Goal: Find specific page/section: Find specific page/section

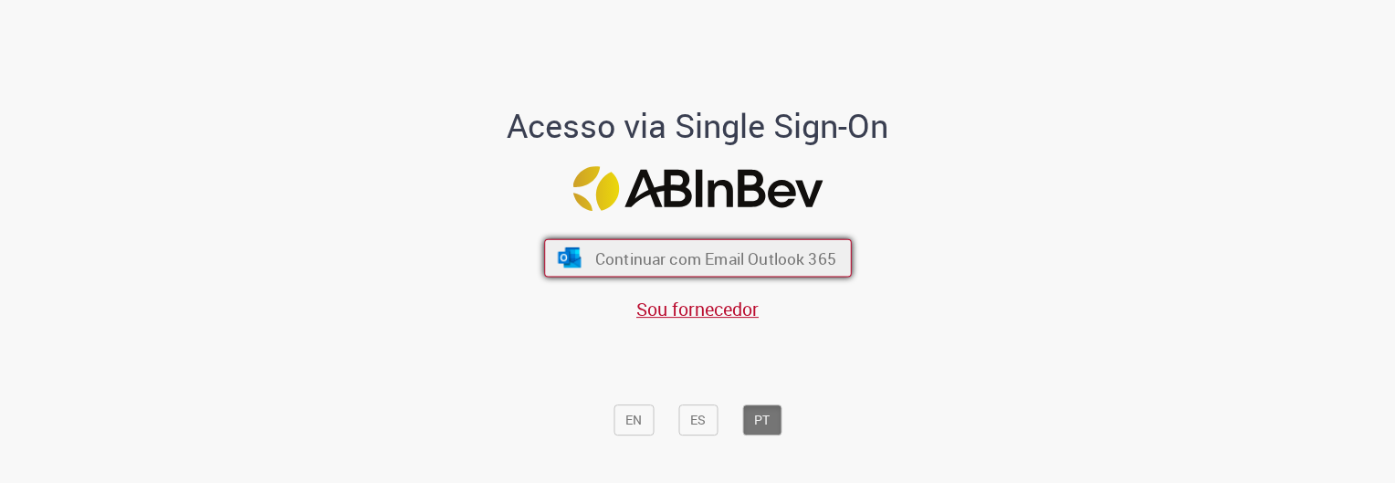
click at [700, 251] on span "Continuar com Email Outlook 365" at bounding box center [714, 258] width 241 height 21
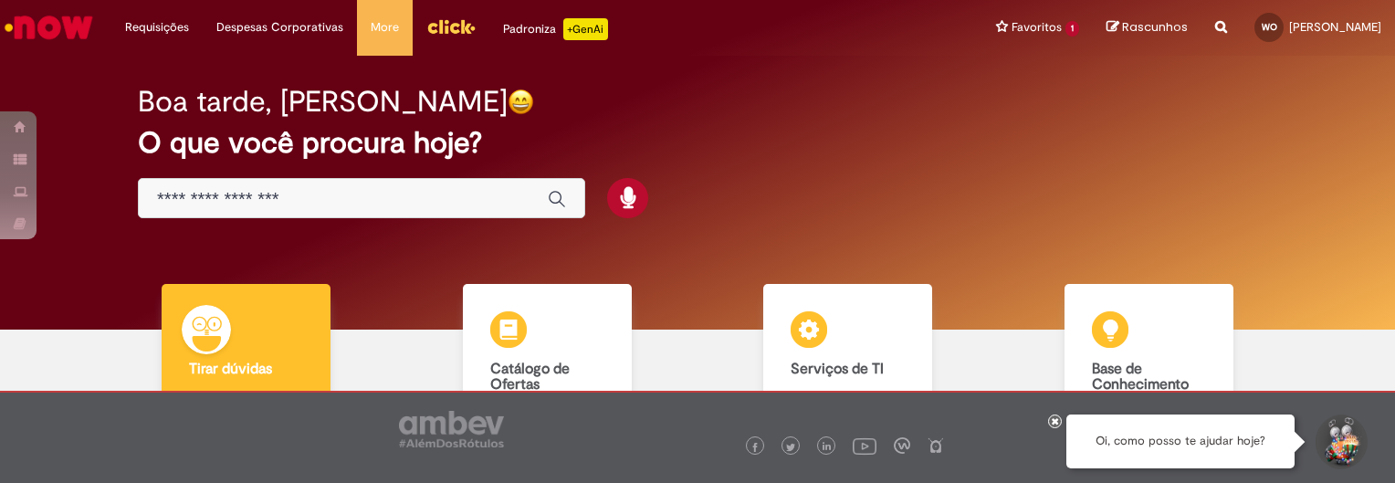
scroll to position [76, 0]
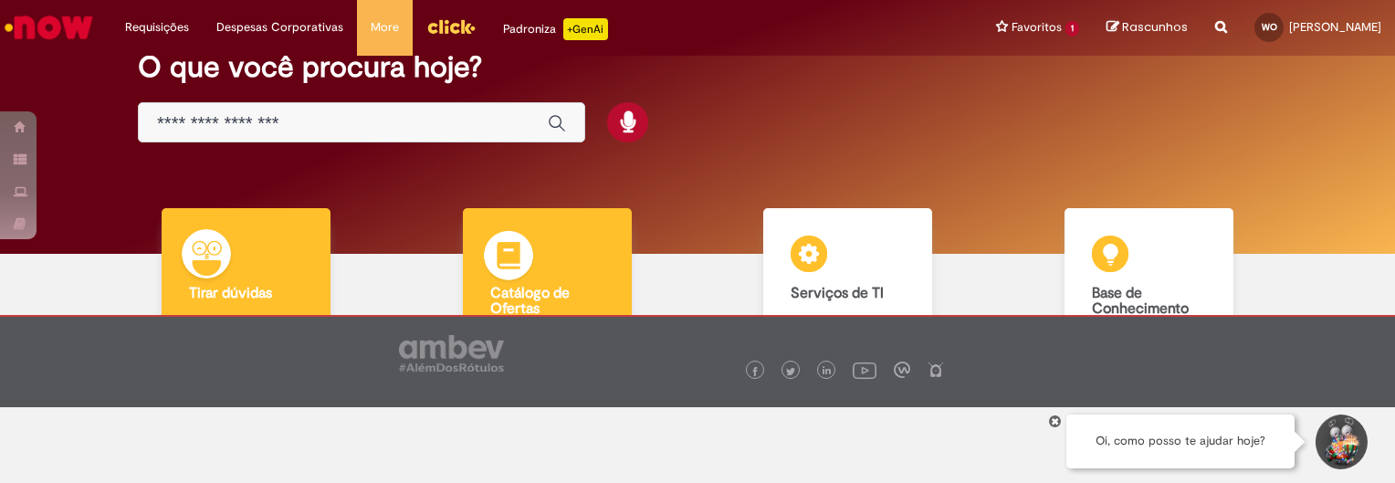
click at [541, 271] on div "Catálogo de Ofertas Catálogo de Ofertas Abra uma solicitação" at bounding box center [547, 294] width 169 height 173
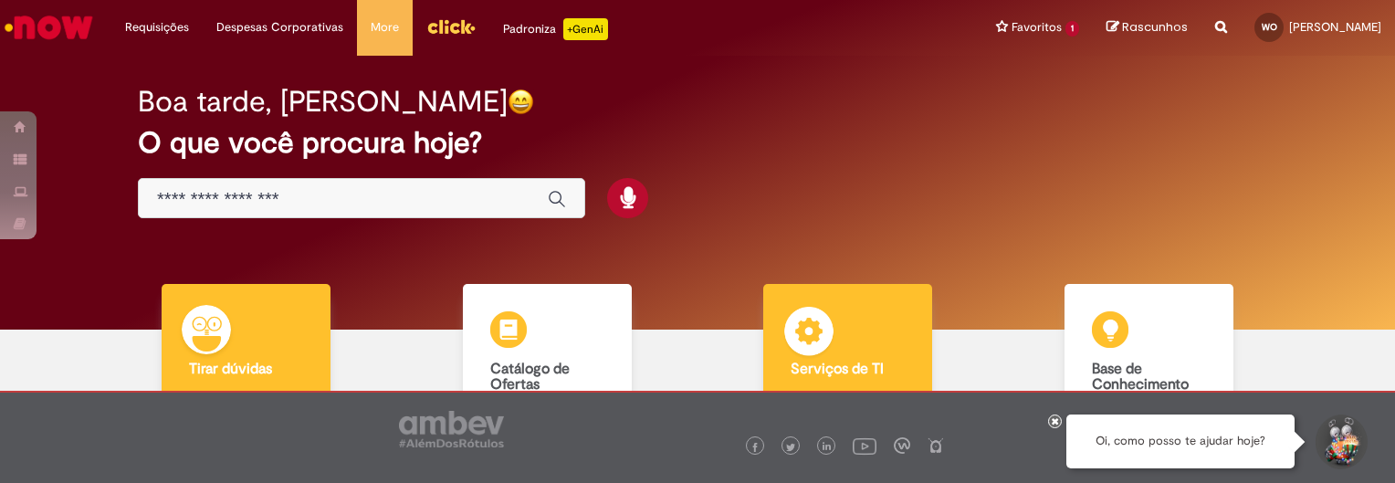
click at [840, 324] on div "Serviços de TI Serviços de TI Encontre ajuda" at bounding box center [847, 370] width 169 height 173
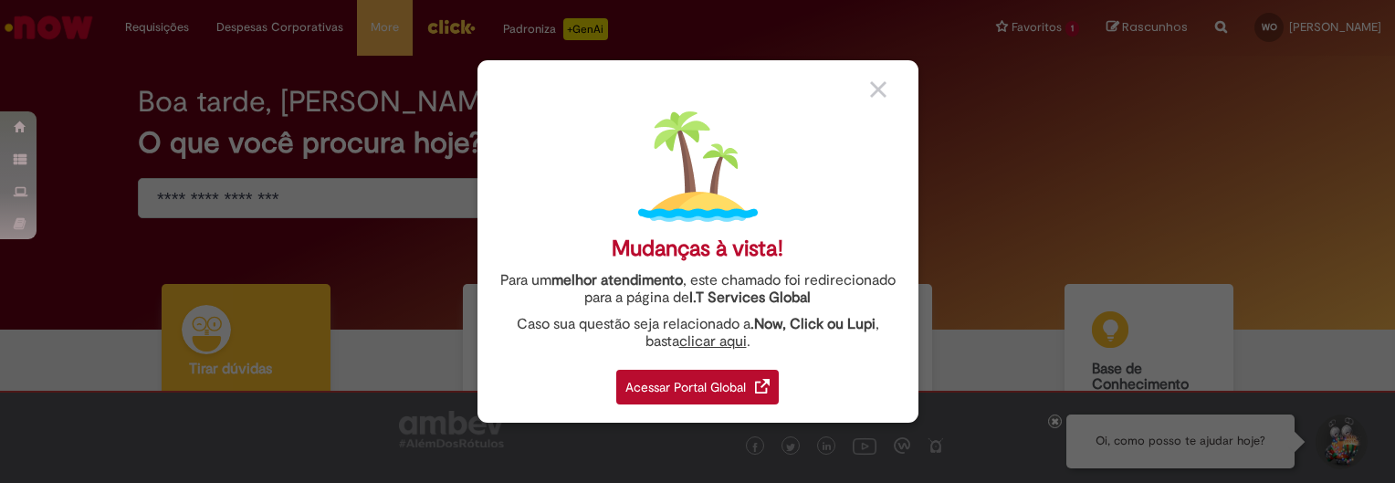
click at [669, 394] on div "Acessar Portal Global" at bounding box center [697, 387] width 163 height 35
